Goal: Transaction & Acquisition: Purchase product/service

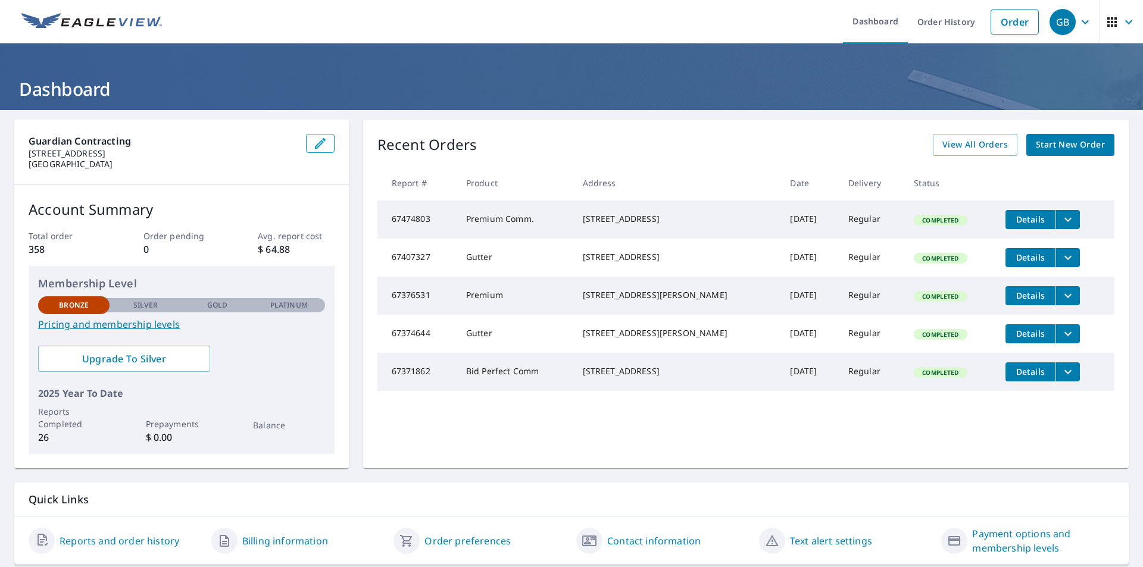
click at [1046, 149] on span "Start New Order" at bounding box center [1070, 145] width 69 height 15
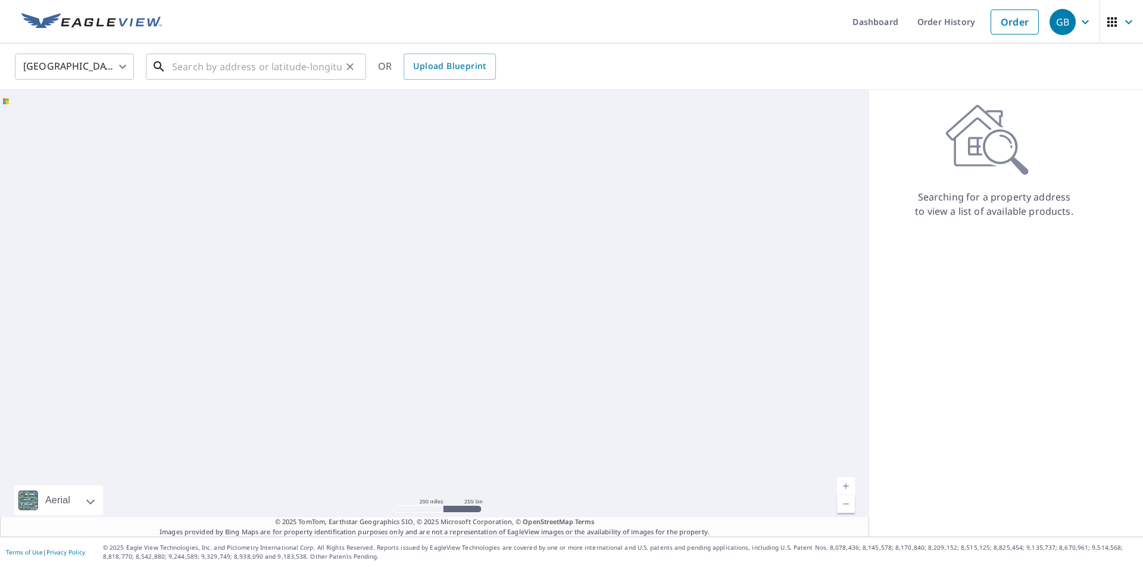
click at [220, 65] on input "text" at bounding box center [257, 66] width 170 height 33
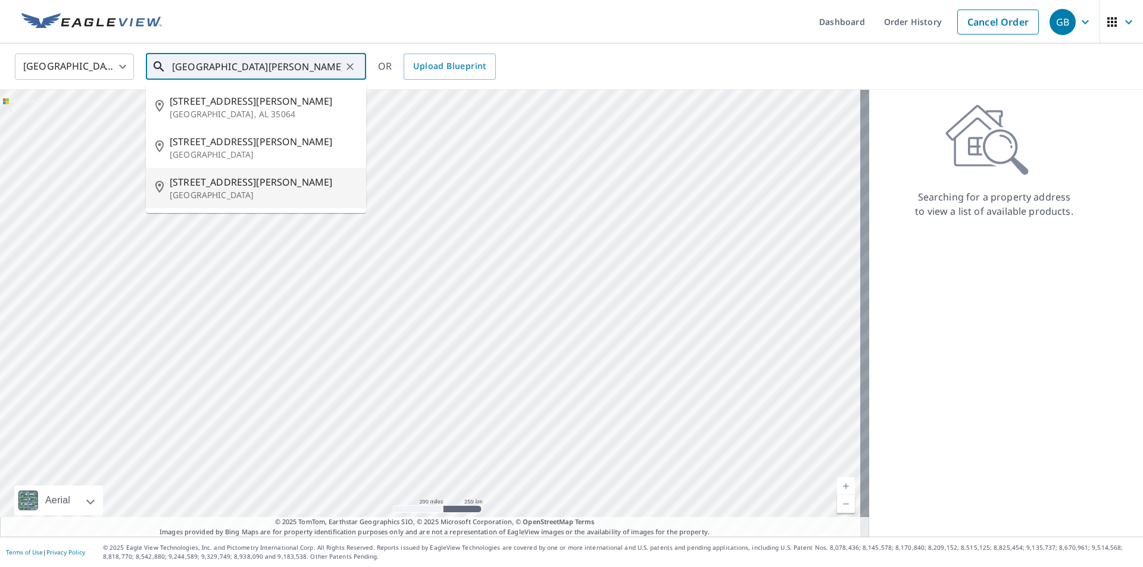
click at [249, 201] on p "[GEOGRAPHIC_DATA]" at bounding box center [263, 195] width 187 height 12
type input "[STREET_ADDRESS][PERSON_NAME]"
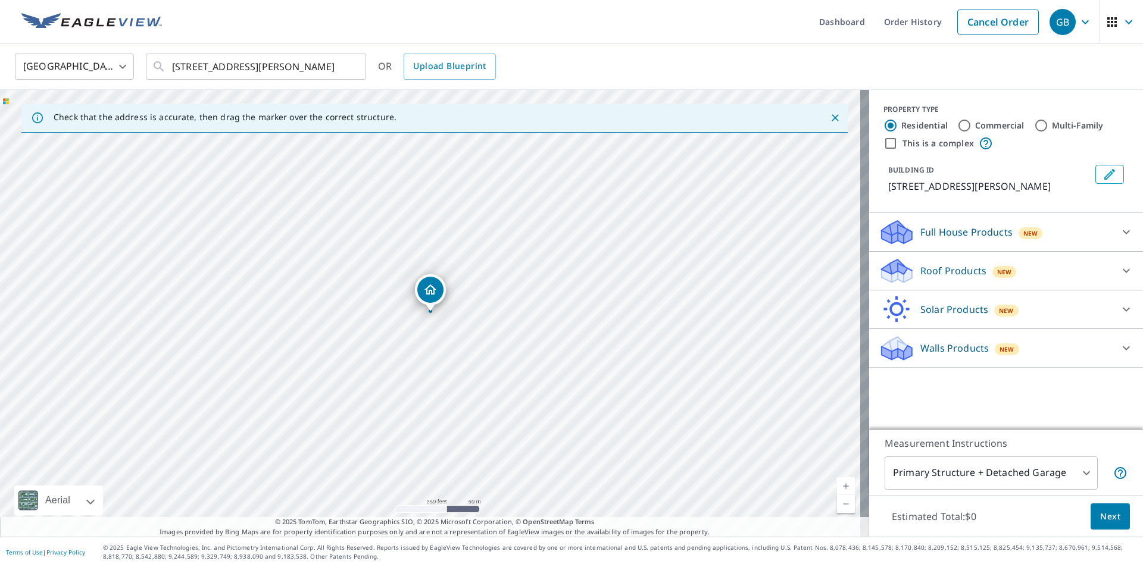
click at [1038, 129] on input "Multi-Family" at bounding box center [1041, 125] width 14 height 14
radio input "true"
type input "2"
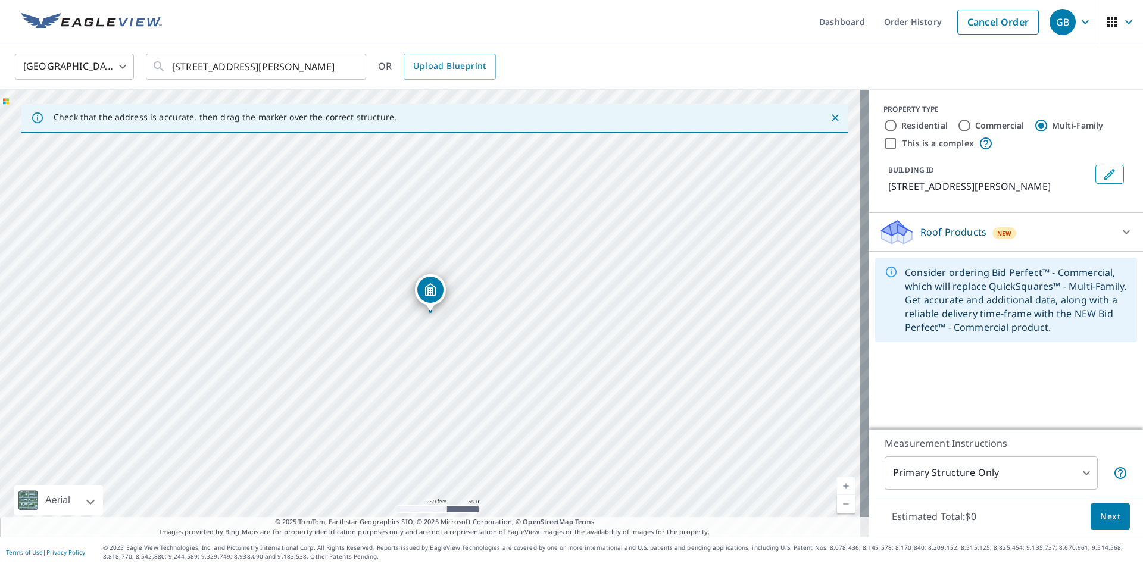
click at [1119, 239] on icon at bounding box center [1126, 232] width 14 height 14
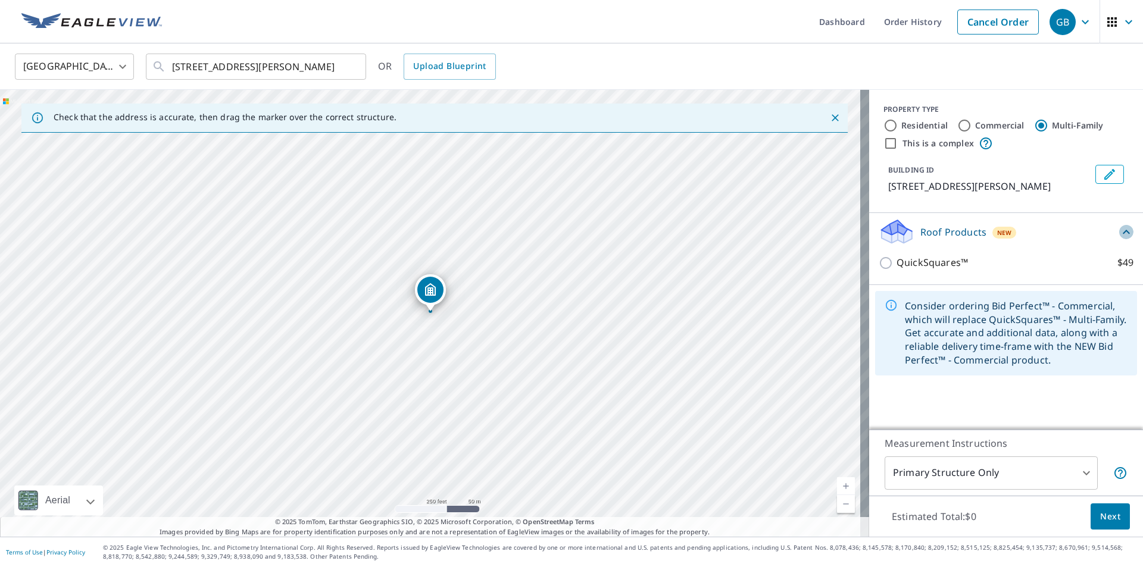
click at [1119, 239] on icon at bounding box center [1126, 232] width 14 height 14
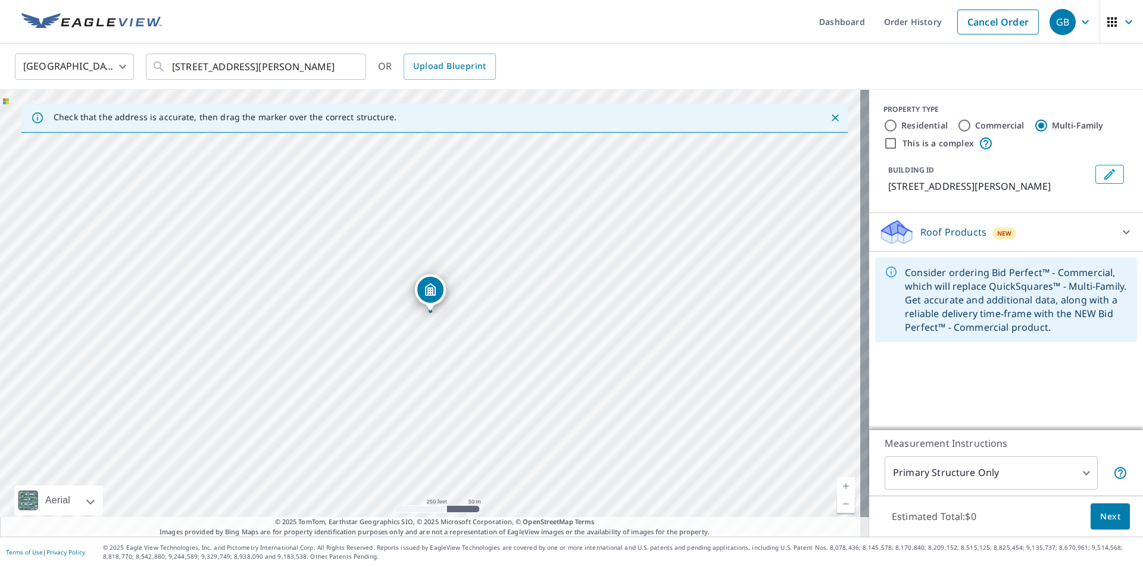
click at [883, 126] on input "Residential" at bounding box center [890, 125] width 14 height 14
radio input "true"
type input "1"
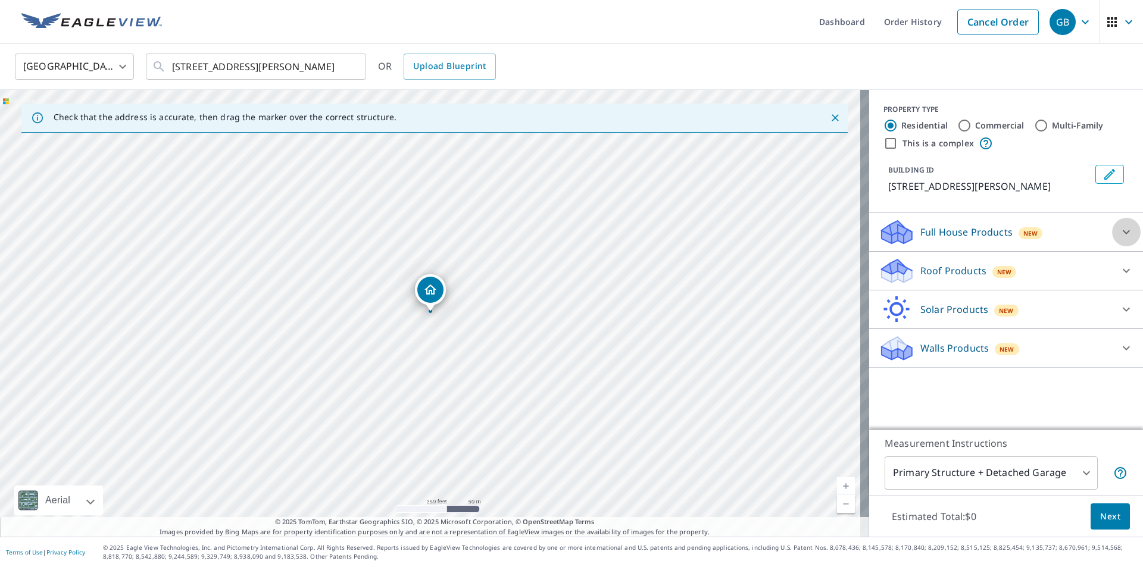
click at [1112, 246] on div at bounding box center [1126, 232] width 29 height 29
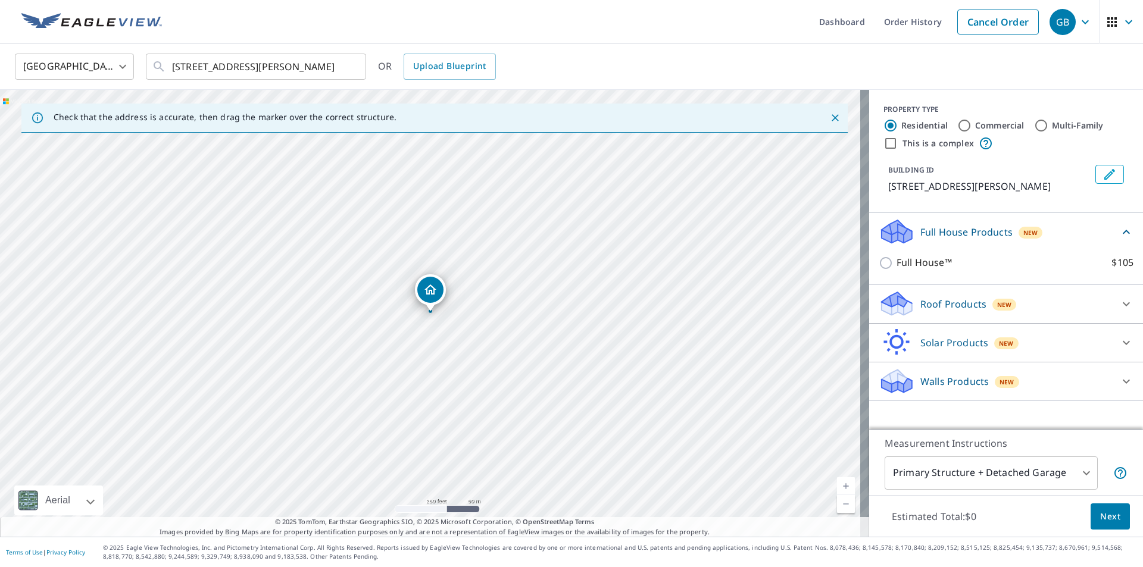
click at [1109, 246] on div "Full House Products New" at bounding box center [999, 232] width 240 height 28
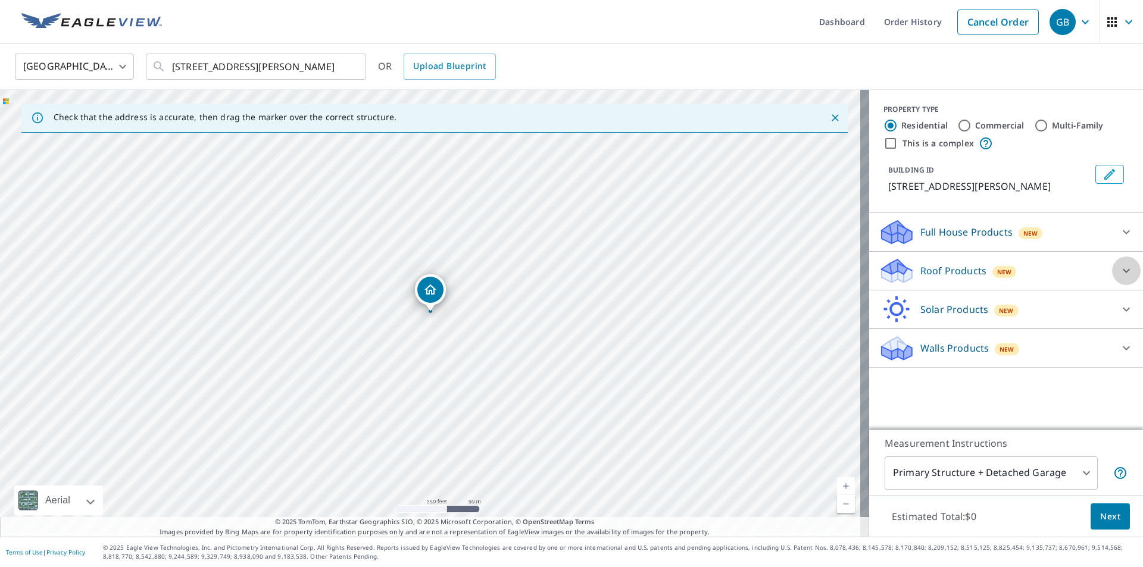
click at [1123, 273] on icon at bounding box center [1126, 271] width 7 height 4
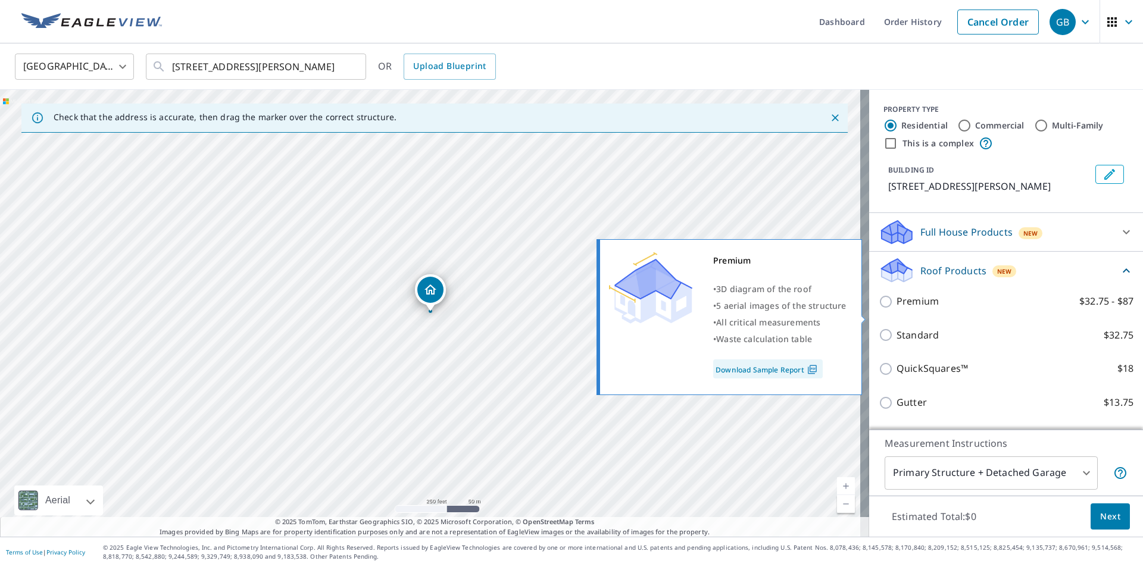
click at [879, 309] on input "Premium $32.75 - $87" at bounding box center [888, 302] width 18 height 14
checkbox input "true"
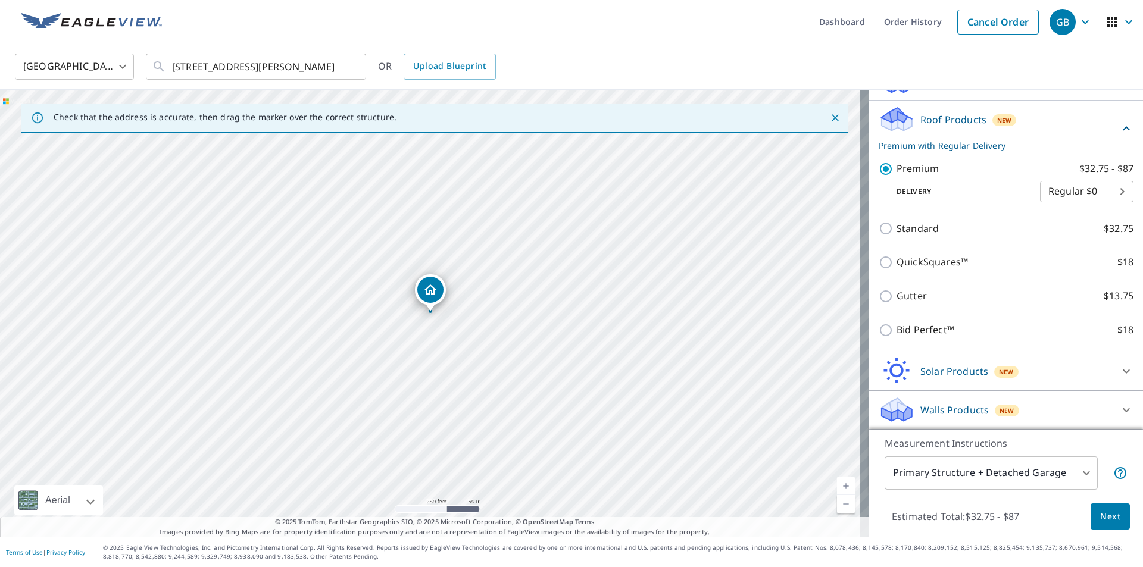
scroll to position [165, 0]
click at [1100, 513] on span "Next" at bounding box center [1110, 517] width 20 height 15
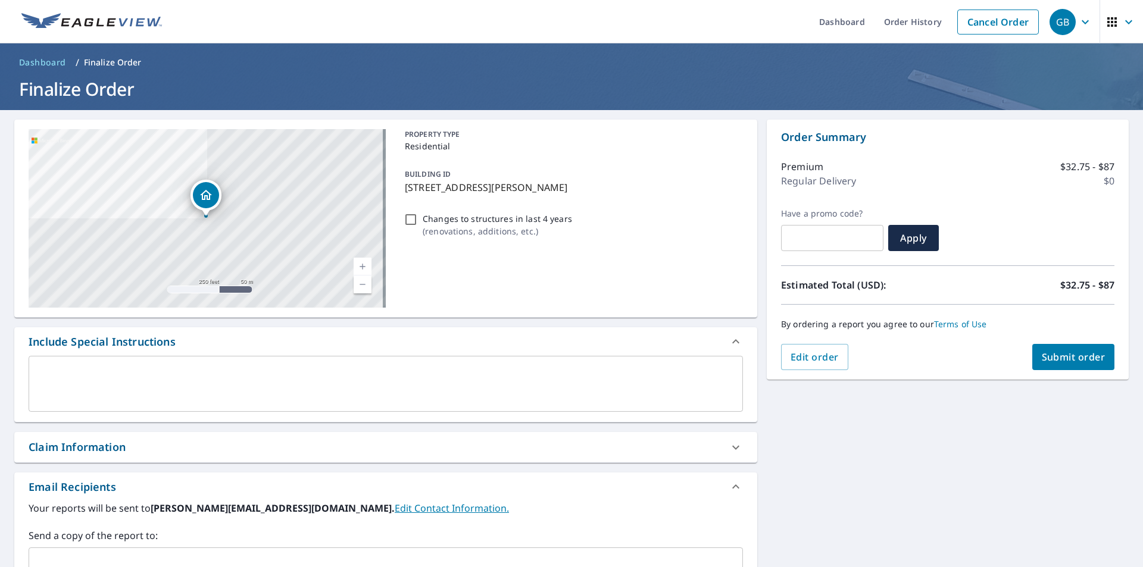
click at [1044, 358] on span "Submit order" at bounding box center [1074, 357] width 64 height 13
checkbox input "true"
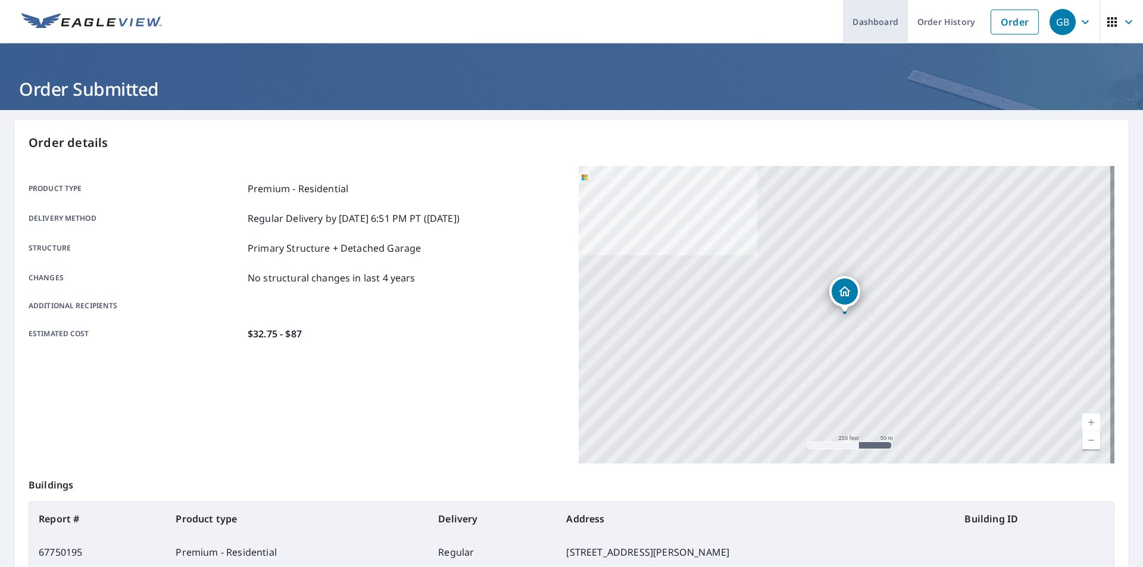
click at [874, 26] on link "Dashboard" at bounding box center [875, 21] width 65 height 43
